Goal: Find specific page/section: Find specific page/section

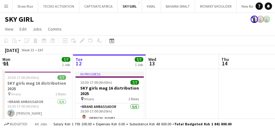
click at [7, 4] on app-icon "Menu" at bounding box center [6, 6] width 5 height 5
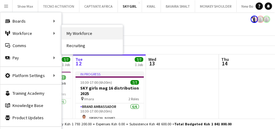
click at [74, 32] on link "My Workforce" at bounding box center [92, 33] width 61 height 12
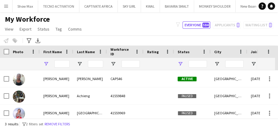
type input "*****"
type input "**********"
click at [66, 63] on input "*****" at bounding box center [61, 63] width 15 height 7
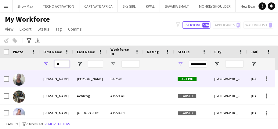
type input "*"
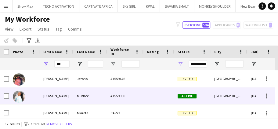
click at [99, 95] on div "Muthee" at bounding box center [90, 95] width 34 height 17
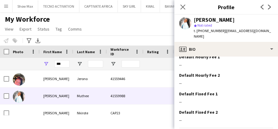
scroll to position [300, 0]
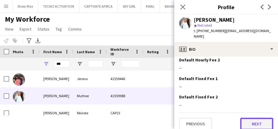
click at [244, 117] on button "Next" at bounding box center [256, 123] width 33 height 12
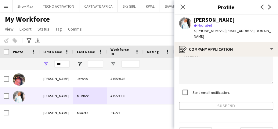
scroll to position [90, 0]
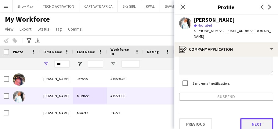
click at [244, 118] on button "Next" at bounding box center [256, 124] width 33 height 12
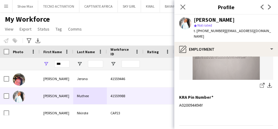
scroll to position [251, 0]
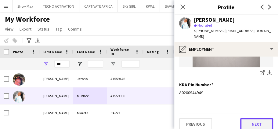
click at [242, 118] on button "Next" at bounding box center [256, 124] width 33 height 12
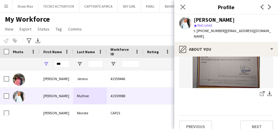
scroll to position [101, 0]
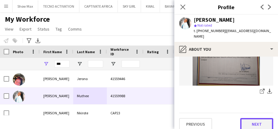
click at [245, 118] on button "Next" at bounding box center [256, 124] width 33 height 12
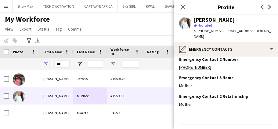
scroll to position [72, 0]
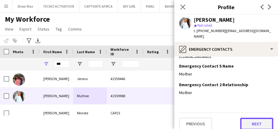
click at [241, 117] on button "Next" at bounding box center [256, 123] width 33 height 12
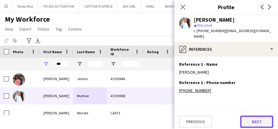
click at [246, 117] on button "Next" at bounding box center [256, 121] width 33 height 12
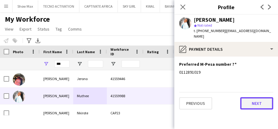
click at [249, 97] on button "Next" at bounding box center [256, 103] width 33 height 12
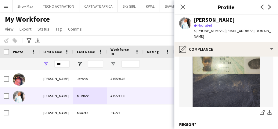
scroll to position [431, 0]
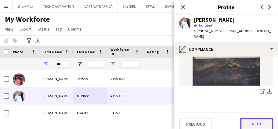
click at [245, 118] on button "Next" at bounding box center [256, 123] width 33 height 12
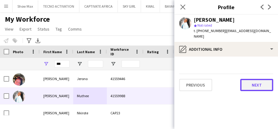
click at [247, 79] on button "Next" at bounding box center [256, 85] width 33 height 12
click at [246, 79] on button "Next" at bounding box center [256, 85] width 33 height 12
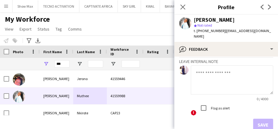
scroll to position [68, 0]
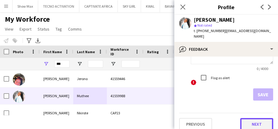
click at [244, 118] on button "Next" at bounding box center [256, 124] width 33 height 12
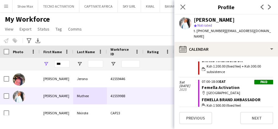
scroll to position [99, 0]
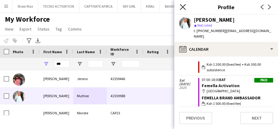
click at [183, 7] on icon at bounding box center [183, 7] width 6 height 6
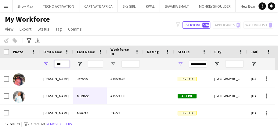
click at [64, 64] on input "***" at bounding box center [61, 63] width 15 height 7
type input "*"
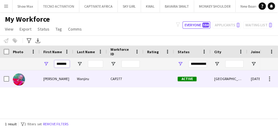
type input "*******"
click at [84, 81] on div "Wanjiru" at bounding box center [90, 78] width 34 height 17
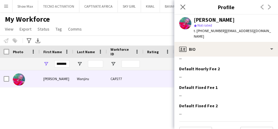
scroll to position [286, 0]
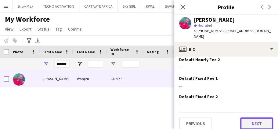
click at [244, 117] on button "Next" at bounding box center [256, 123] width 33 height 12
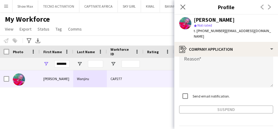
scroll to position [90, 0]
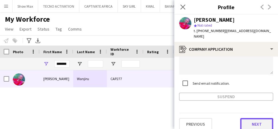
click at [242, 118] on button "Next" at bounding box center [256, 124] width 33 height 12
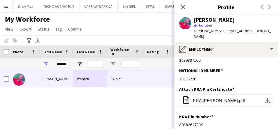
scroll to position [62, 0]
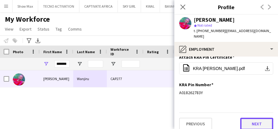
click at [243, 117] on button "Next" at bounding box center [256, 123] width 33 height 12
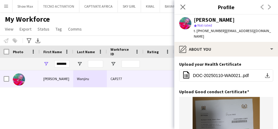
scroll to position [101, 0]
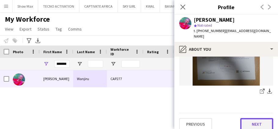
click at [244, 119] on button "Next" at bounding box center [256, 124] width 33 height 12
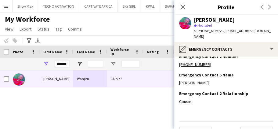
scroll to position [72, 0]
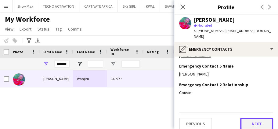
click at [244, 117] on button "Next" at bounding box center [256, 123] width 33 height 12
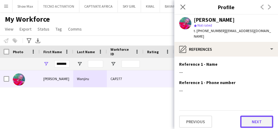
click at [246, 117] on button "Next" at bounding box center [256, 121] width 33 height 12
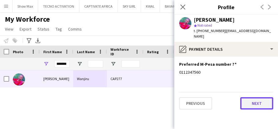
click at [246, 98] on button "Next" at bounding box center [256, 103] width 33 height 12
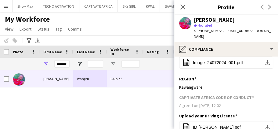
scroll to position [172, 0]
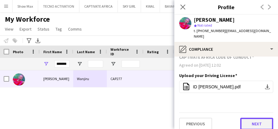
click at [243, 117] on button "Next" at bounding box center [256, 123] width 33 height 12
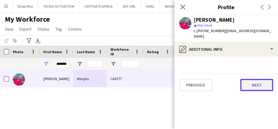
click at [248, 79] on button "Next" at bounding box center [256, 85] width 33 height 12
click at [247, 79] on button "Next" at bounding box center [256, 85] width 33 height 12
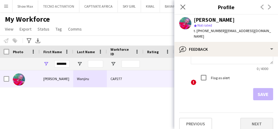
scroll to position [68, 0]
click at [244, 118] on button "Next" at bounding box center [256, 124] width 33 height 12
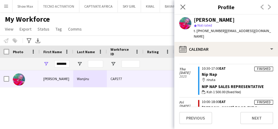
scroll to position [9, 0]
